Goal: Navigation & Orientation: Find specific page/section

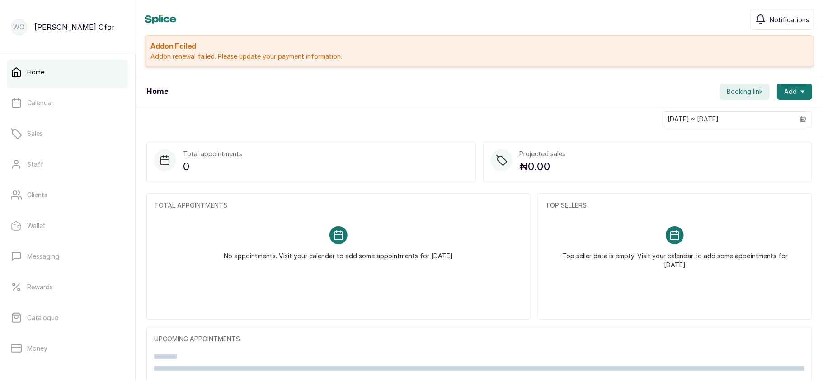
click at [221, 41] on div "Addon Failed Addon renewal failed. Please update your payment information." at bounding box center [479, 51] width 669 height 32
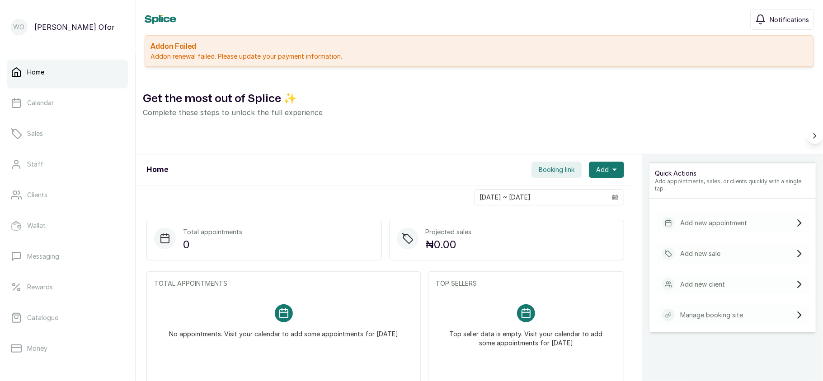
click at [205, 59] on p "Addon renewal failed. Please update your payment information." at bounding box center [478, 56] width 657 height 9
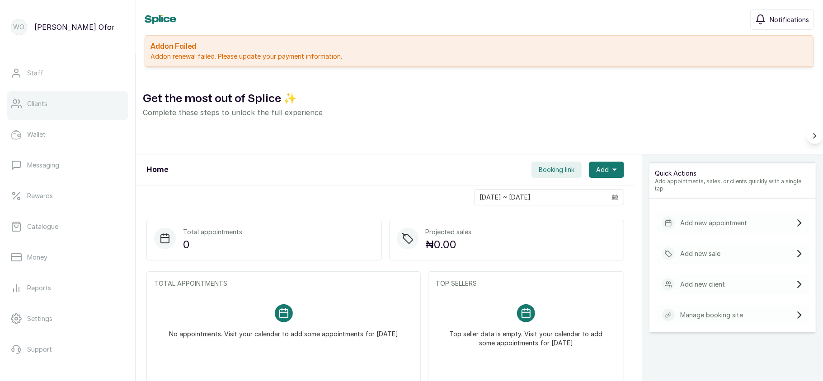
scroll to position [92, 0]
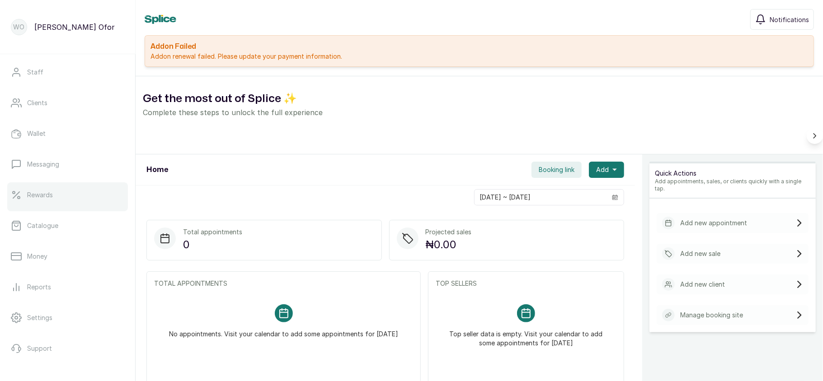
click at [41, 200] on link "Rewards" at bounding box center [67, 195] width 121 height 25
